Goal: Transaction & Acquisition: Purchase product/service

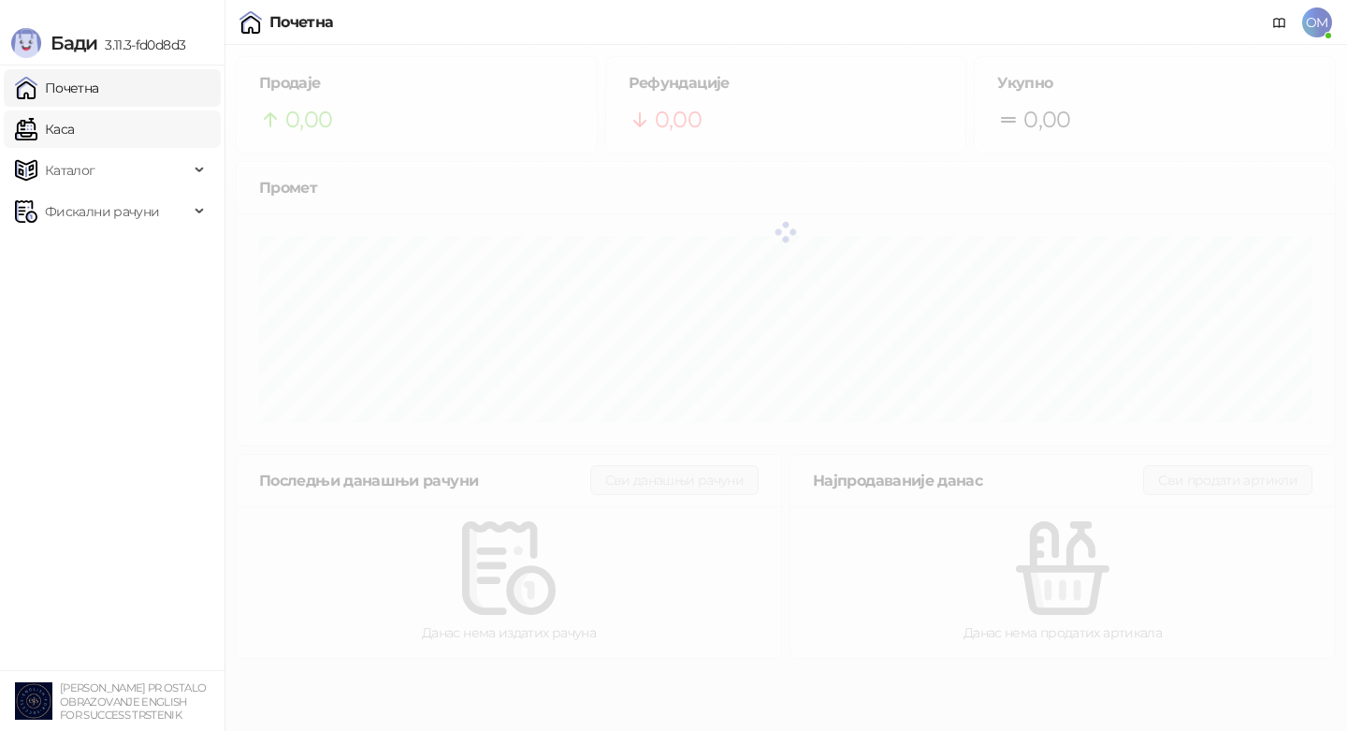
click at [74, 131] on link "Каса" at bounding box center [44, 128] width 59 height 37
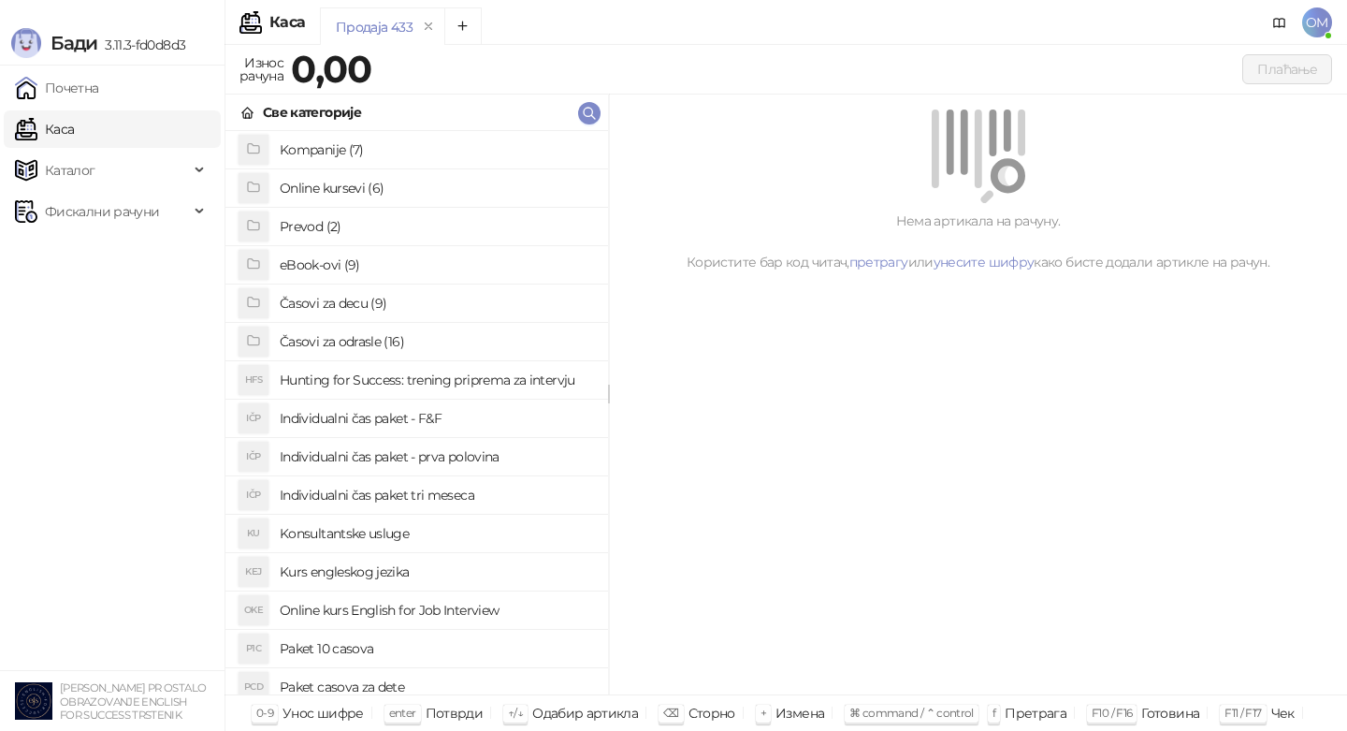
click at [356, 341] on h4 "Časovi za odrasle (16)" at bounding box center [436, 341] width 313 height 30
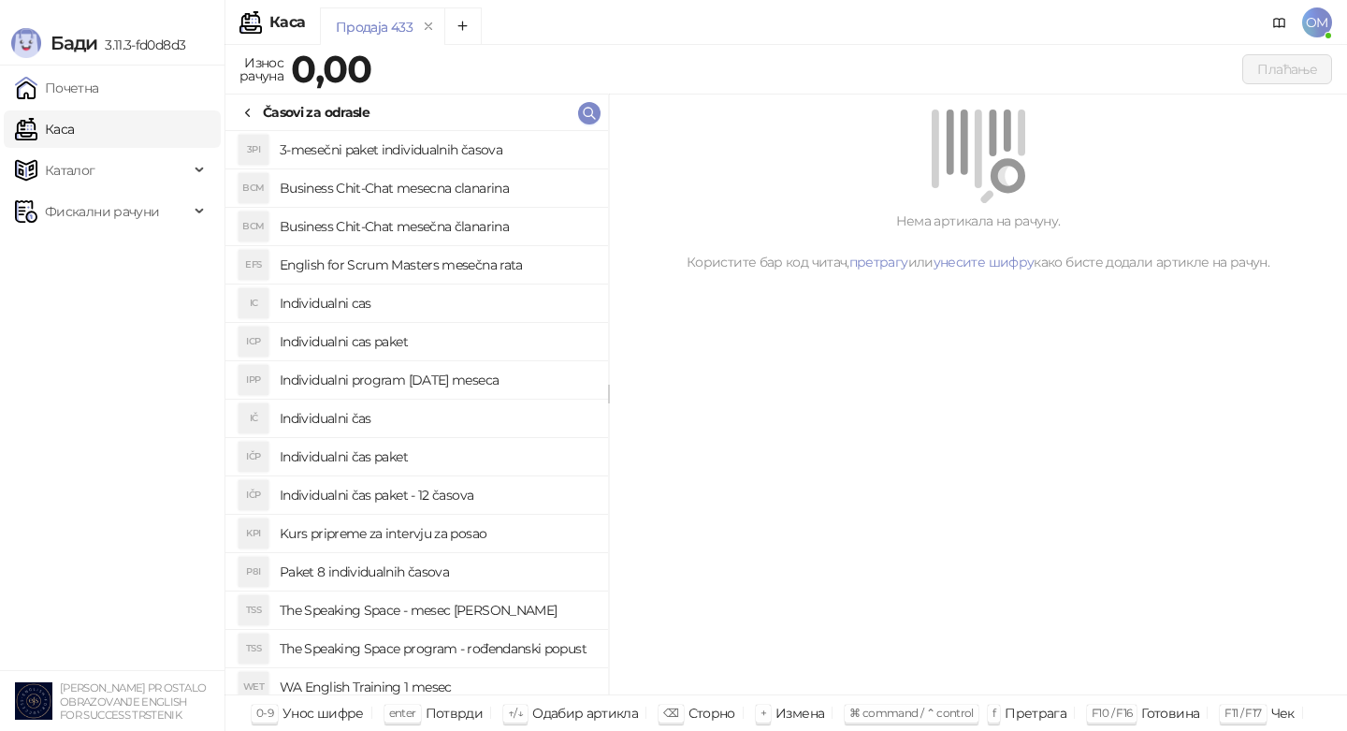
click at [539, 643] on h4 "The Speaking Space program - rođendanski popust" at bounding box center [436, 648] width 313 height 30
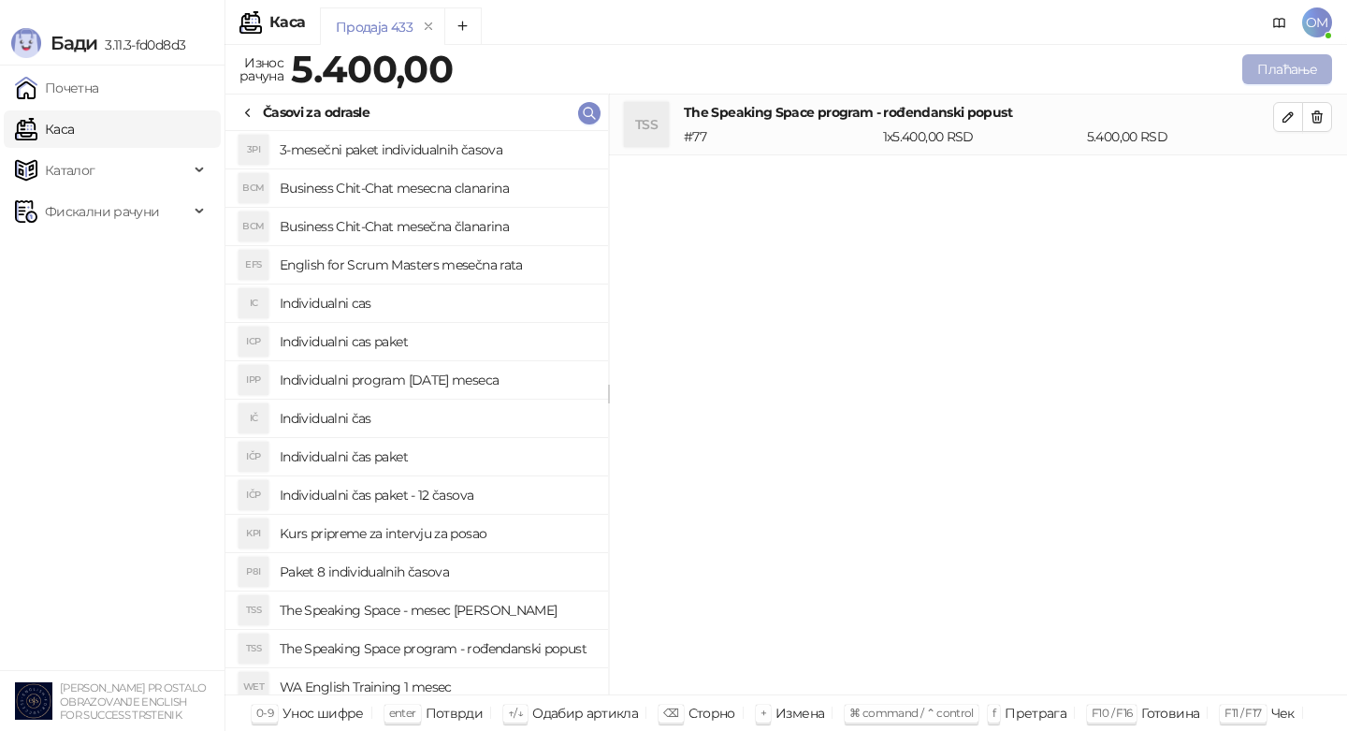
click at [1287, 64] on button "Плаћање" at bounding box center [1287, 69] width 90 height 30
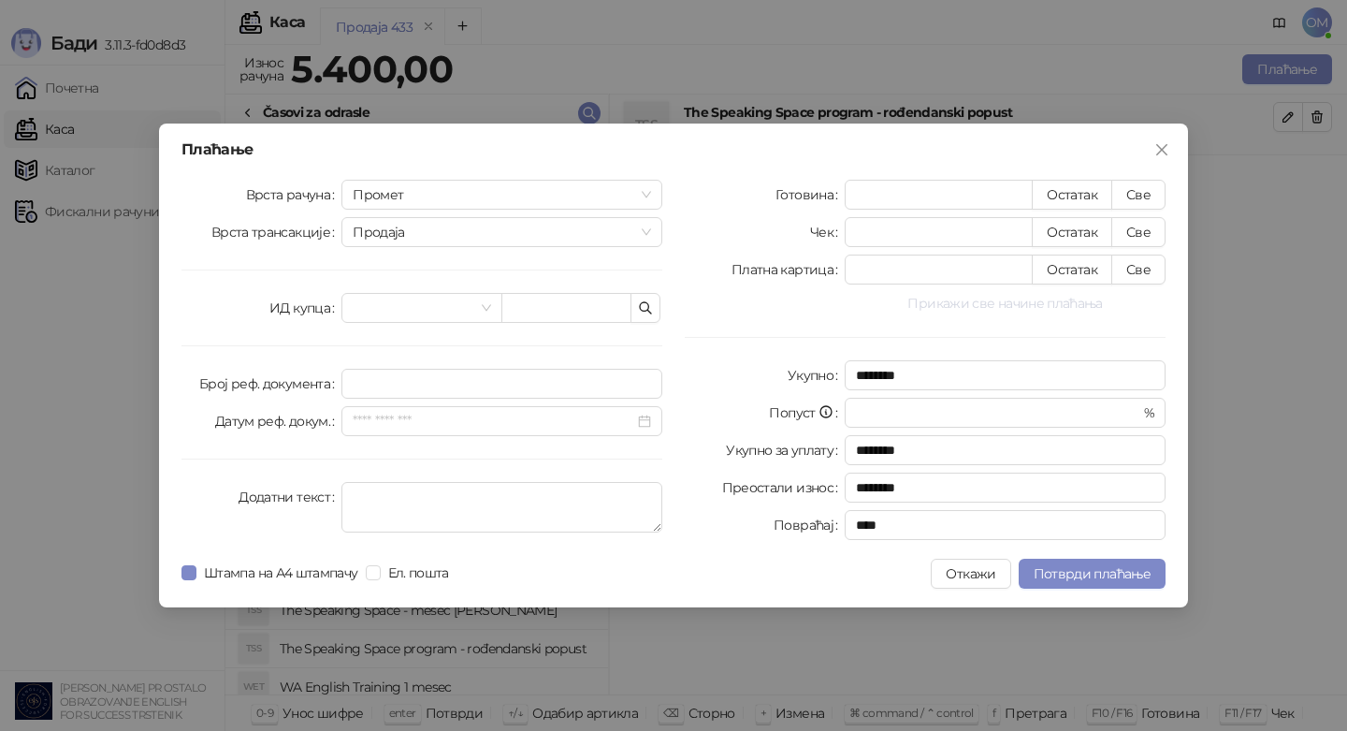
click at [1000, 310] on button "Прикажи све начине плаћања" at bounding box center [1005, 303] width 321 height 22
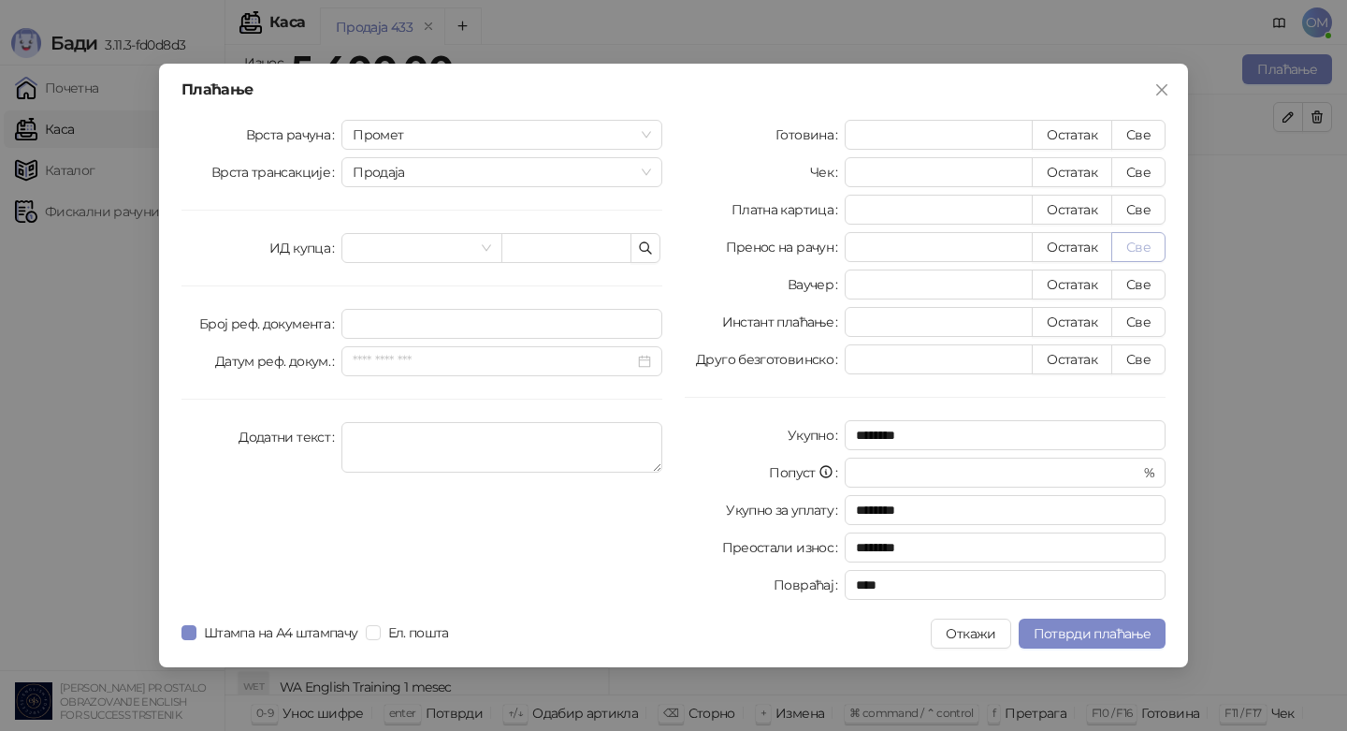
click at [1139, 253] on button "Све" at bounding box center [1138, 247] width 54 height 30
type input "****"
click at [1068, 630] on span "Потврди плаћање" at bounding box center [1092, 633] width 117 height 17
